Goal: Task Accomplishment & Management: Manage account settings

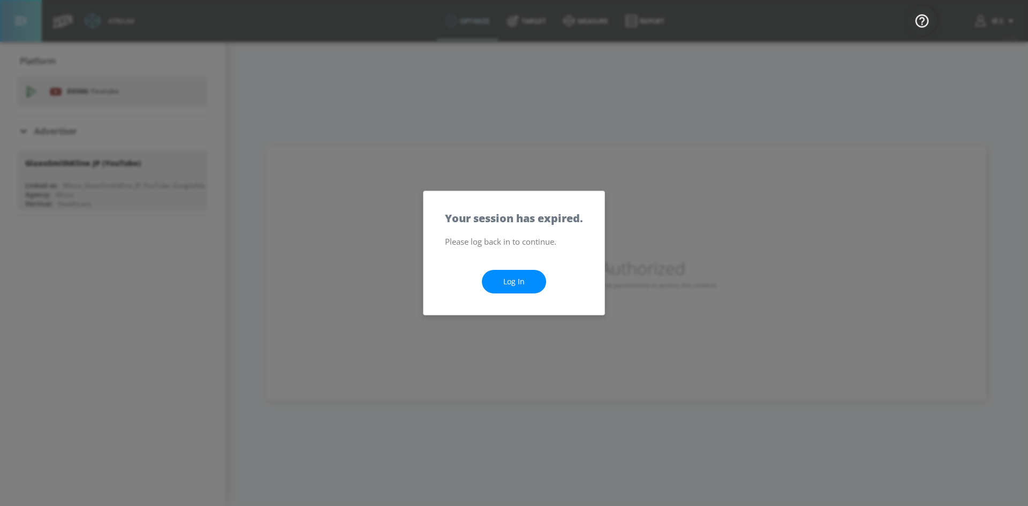
click at [531, 280] on link "Log In" at bounding box center [514, 282] width 64 height 24
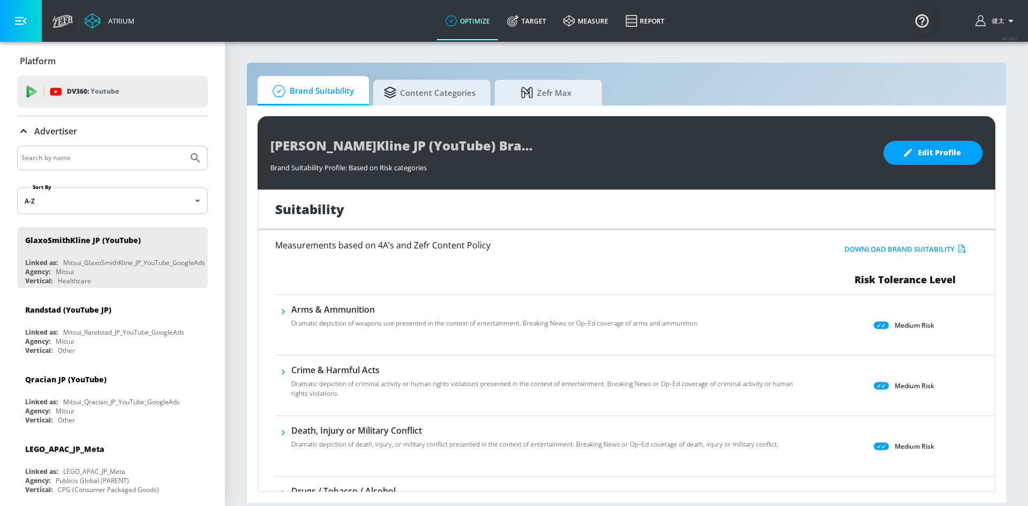
drag, startPoint x: 536, startPoint y: 19, endPoint x: 447, endPoint y: 67, distance: 100.8
click at [536, 19] on link "Target" at bounding box center [526, 21] width 56 height 39
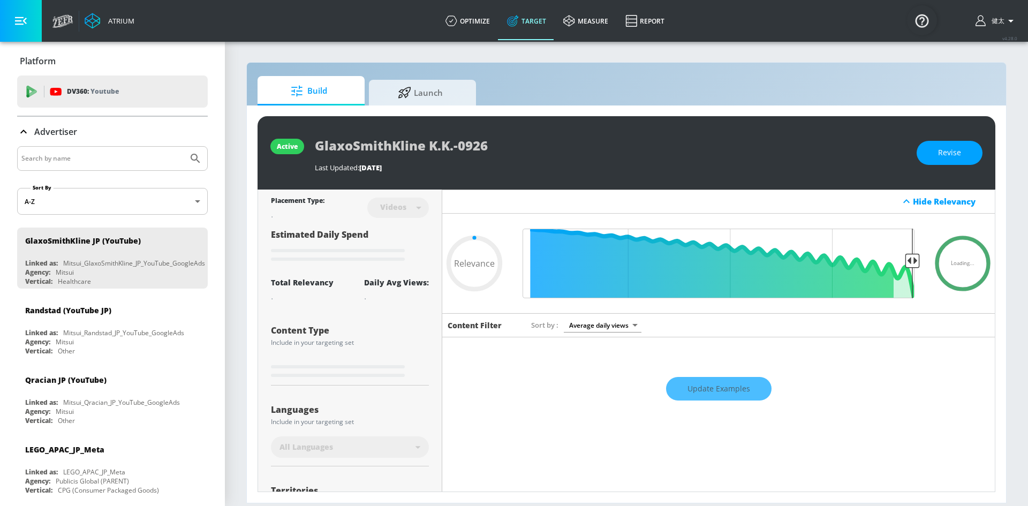
type input "0.05"
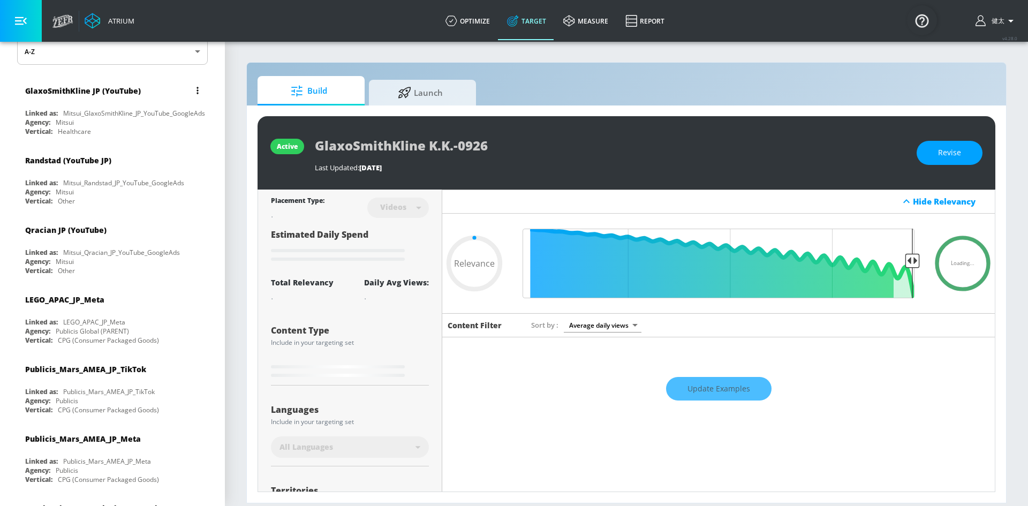
scroll to position [151, 0]
click at [129, 260] on div "Agency: Mitsui" at bounding box center [115, 260] width 180 height 9
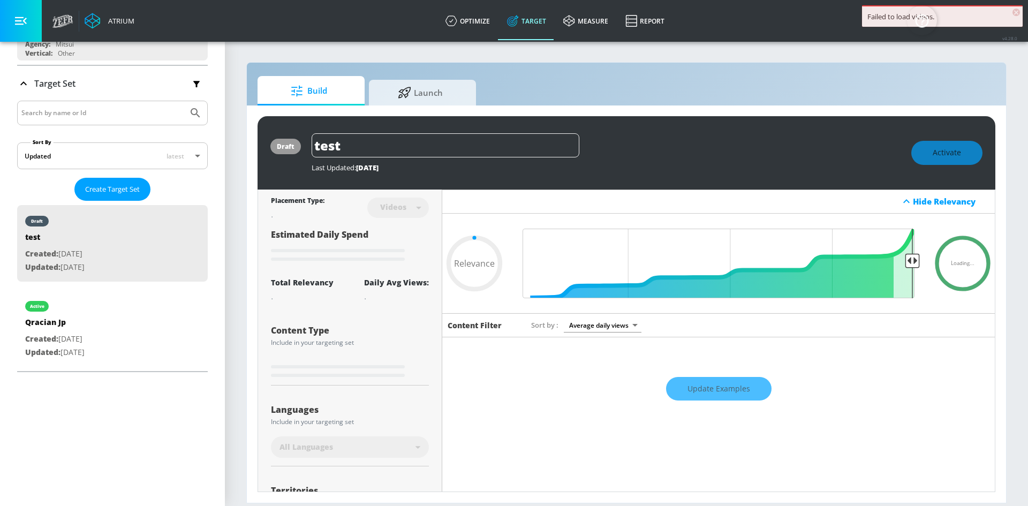
type input "0.52"
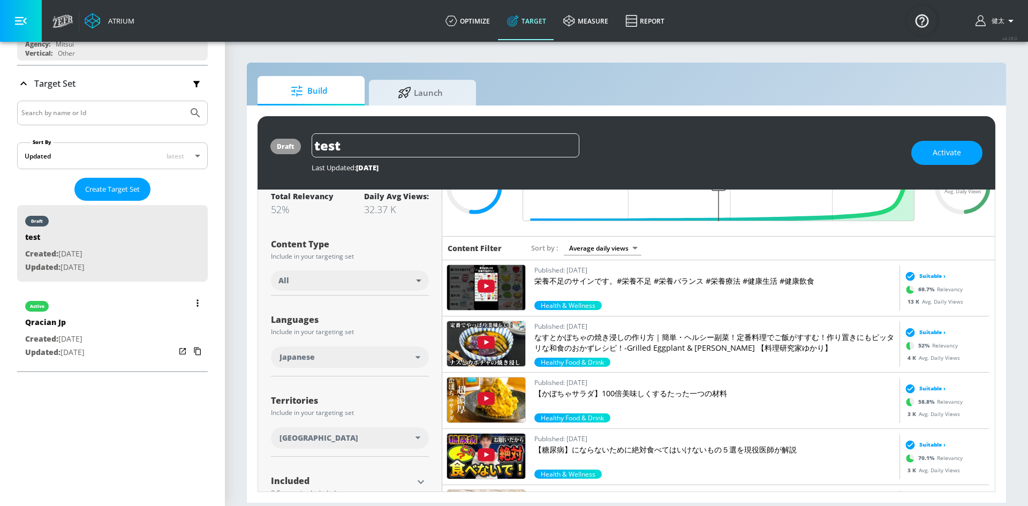
click at [183, 317] on div "list of Target Set" at bounding box center [190, 327] width 30 height 74
type input "Qracian Jp"
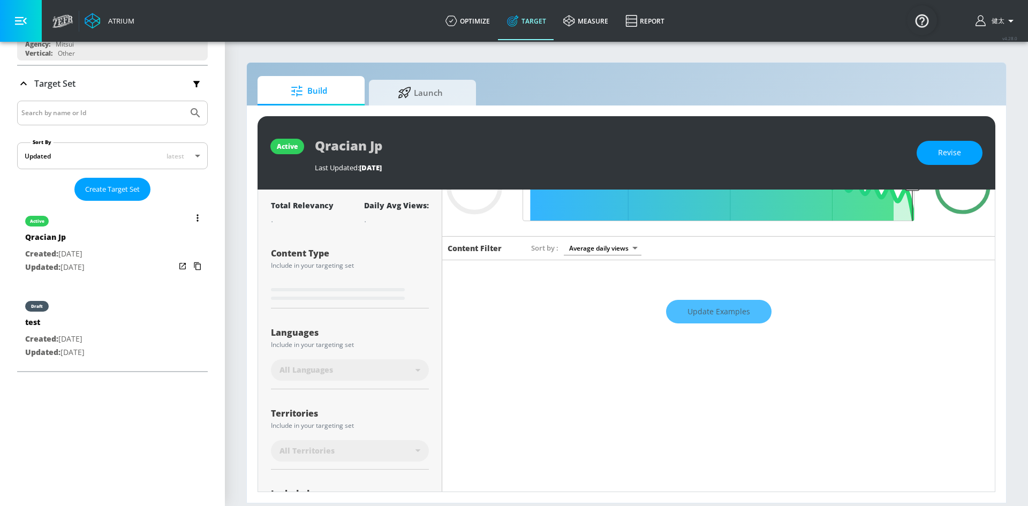
scroll to position [86, 0]
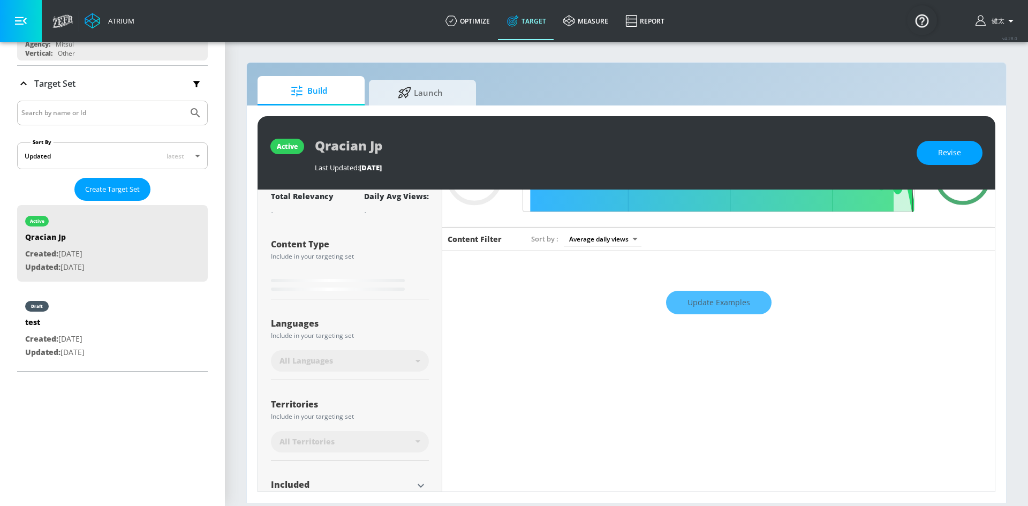
type input "0.52"
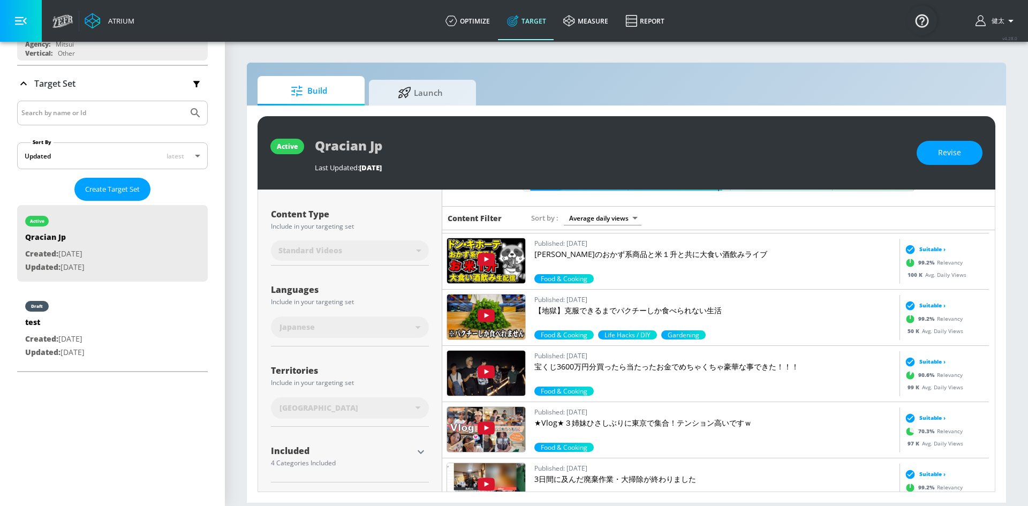
scroll to position [4394, 0]
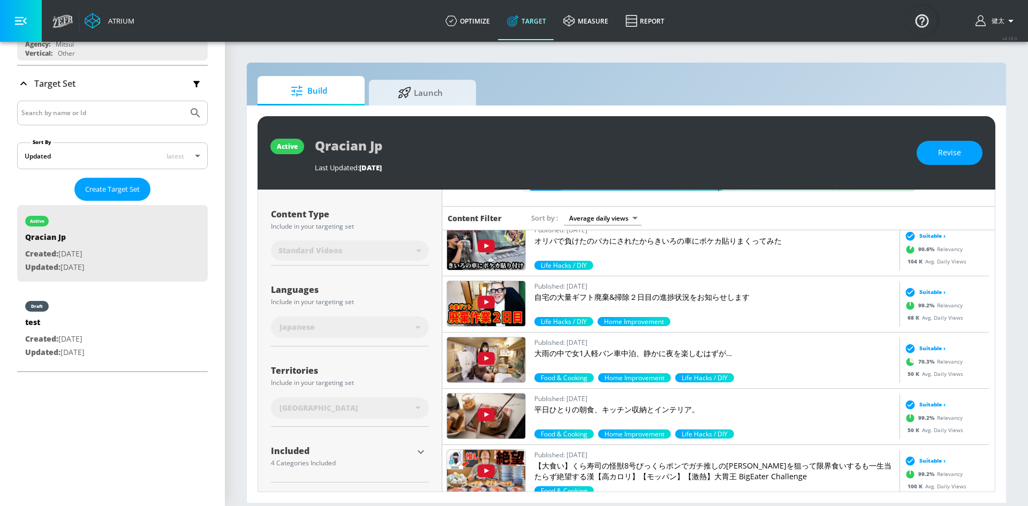
click at [609, 218] on body "Atrium optimize Target measure Report optimize Target measure Report v 4.28.0 […" at bounding box center [514, 253] width 1028 height 506
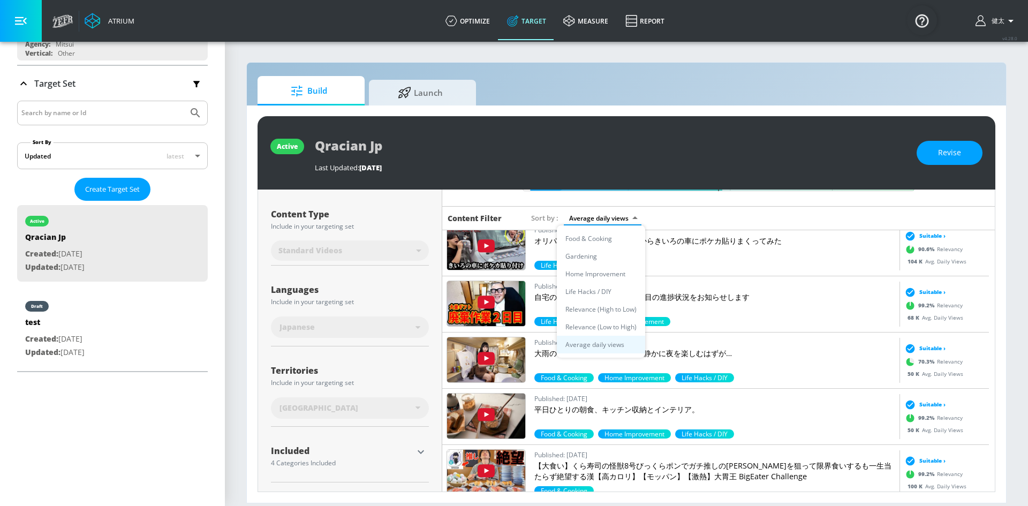
click at [604, 252] on li "Gardening" at bounding box center [601, 256] width 88 height 18
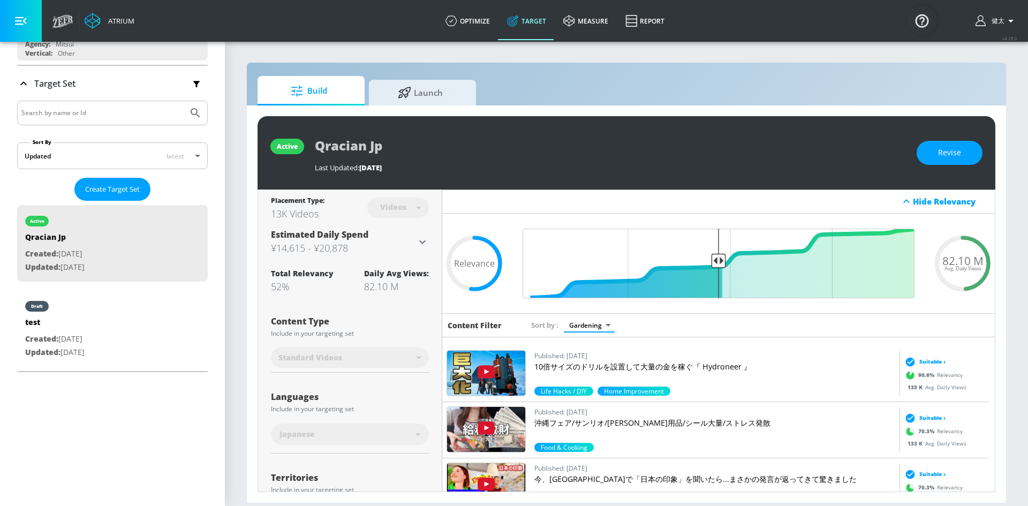
scroll to position [3109, 0]
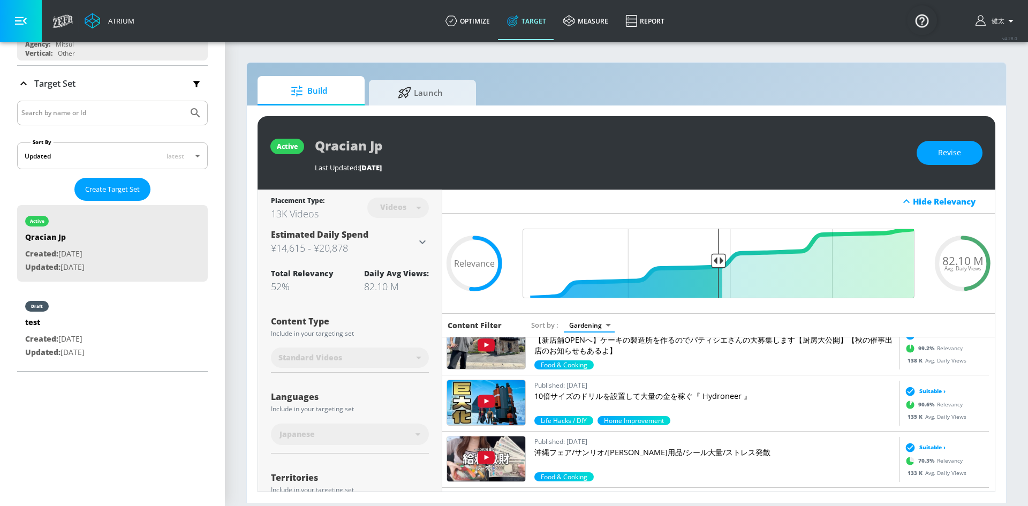
click at [600, 327] on body "Atrium optimize Target measure Report optimize Target measure Report v 4.28.0 […" at bounding box center [514, 253] width 1028 height 506
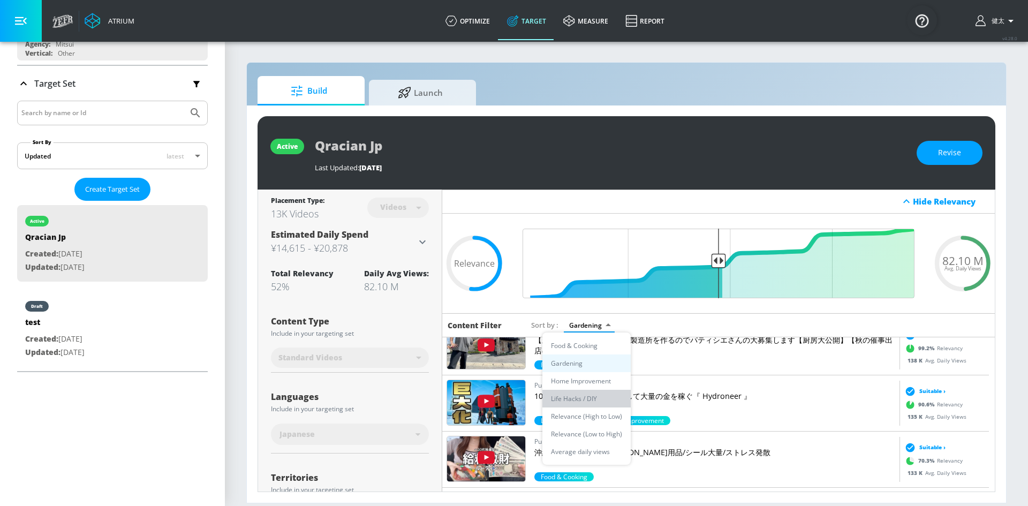
click at [567, 401] on li "Life Hacks / DIY" at bounding box center [586, 399] width 88 height 18
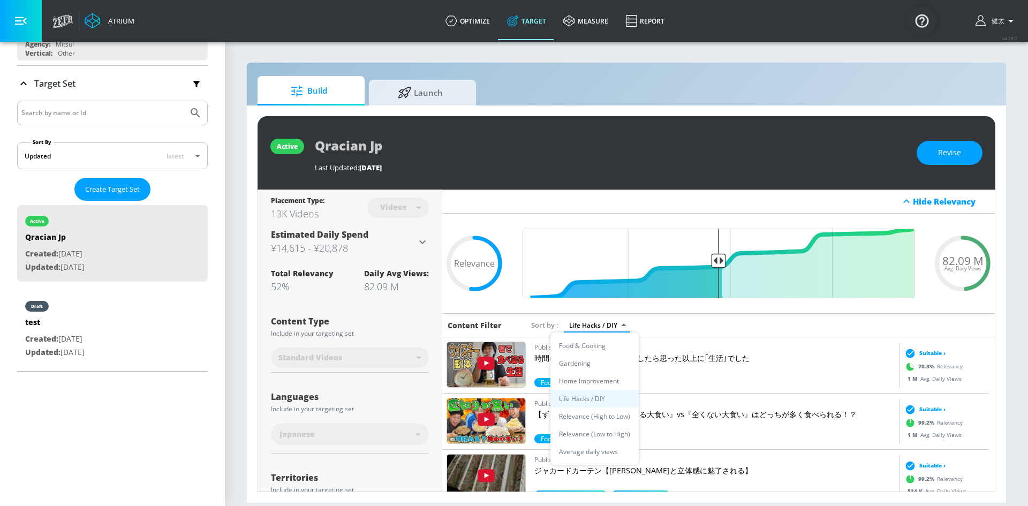
click at [612, 327] on body "Atrium optimize Target measure Report optimize Target measure Report v 4.28.0 […" at bounding box center [514, 253] width 1028 height 506
click at [600, 379] on li "Home Improvement" at bounding box center [594, 381] width 88 height 18
type input "9921ed34-8959-47f9-a2a3-f32d4948ee04"
